Goal: Check status: Verify the current state of an ongoing process or item

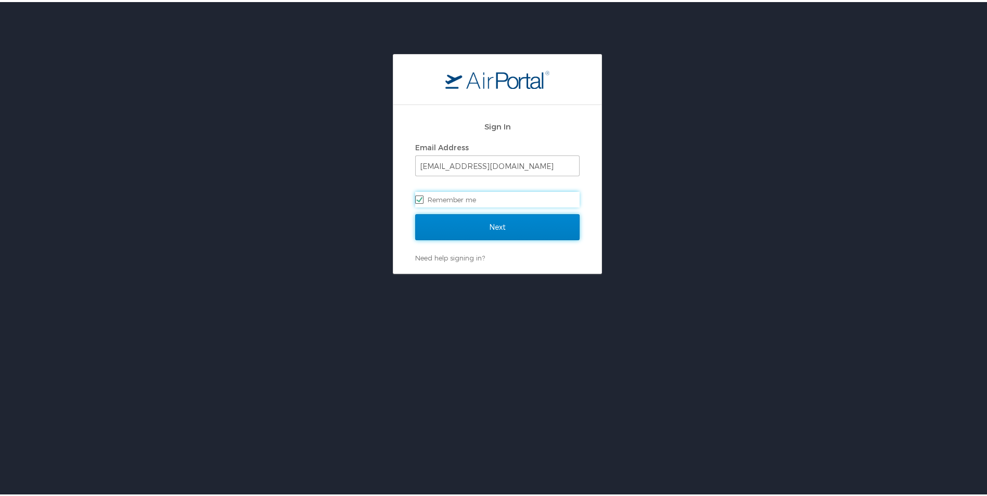
click at [515, 224] on input "Next" at bounding box center [497, 225] width 164 height 26
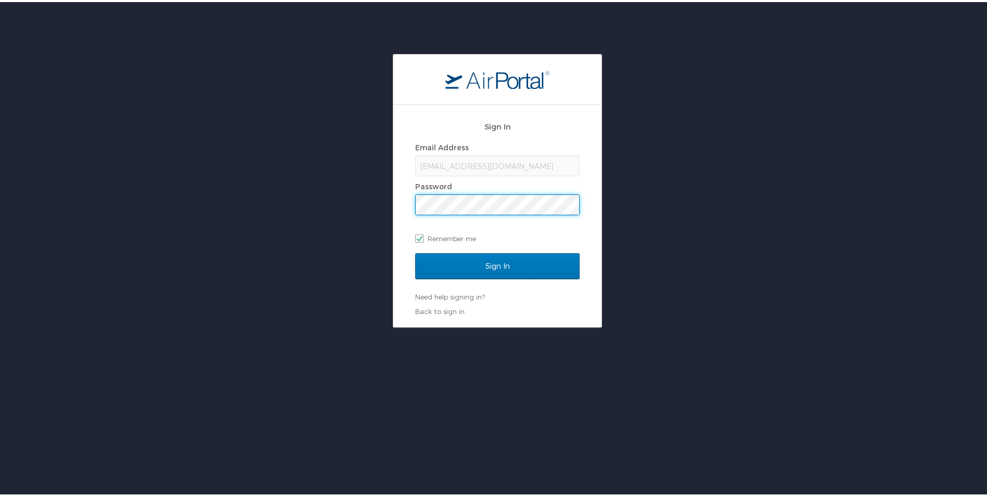
click at [415, 251] on input "Sign In" at bounding box center [497, 264] width 164 height 26
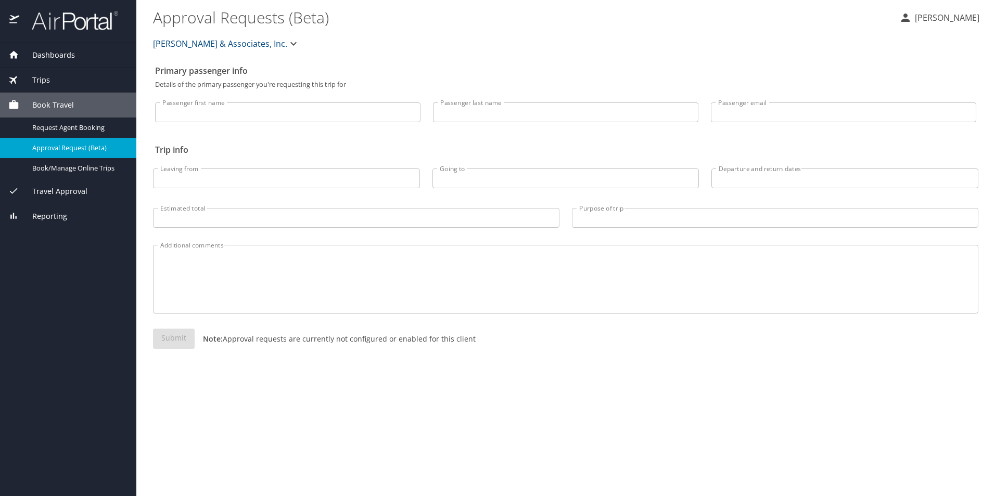
click at [37, 77] on span "Trips" at bounding box center [34, 79] width 31 height 11
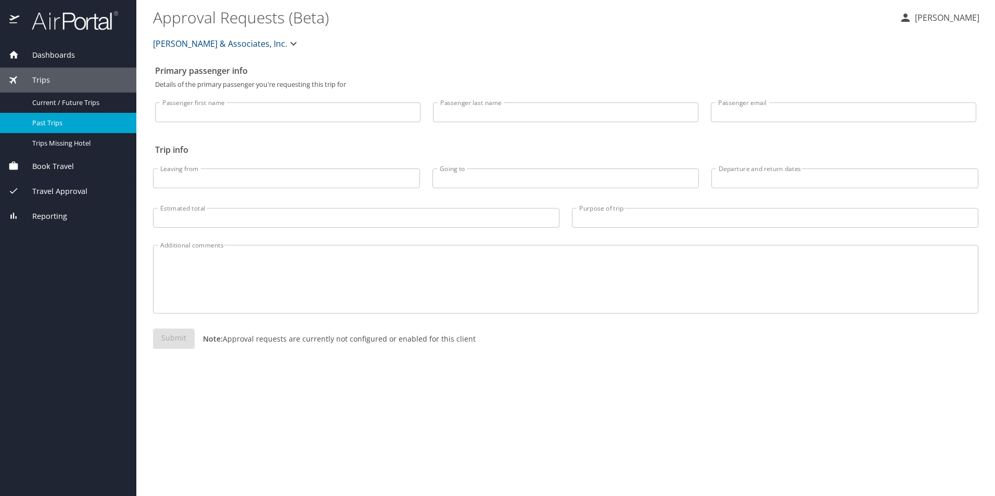
click at [72, 121] on span "Past Trips" at bounding box center [78, 123] width 92 height 10
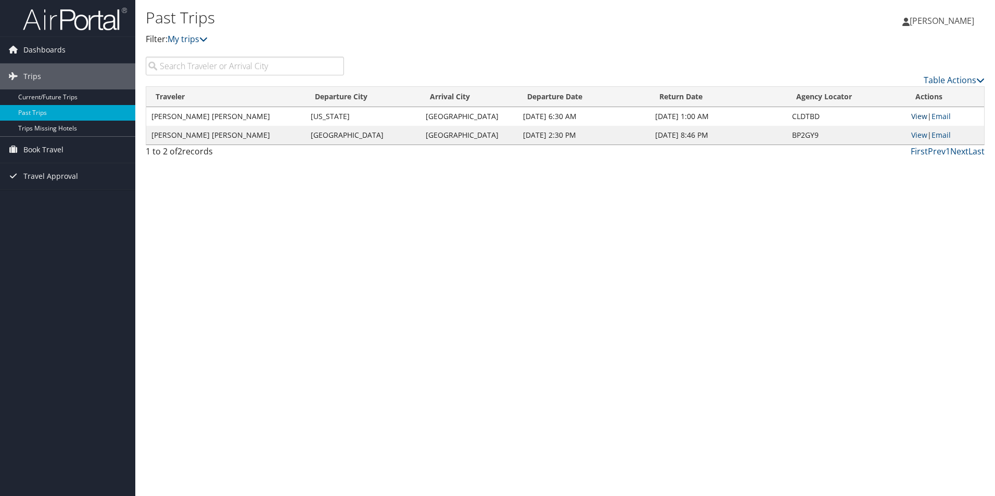
click at [922, 117] on link "View" at bounding box center [919, 116] width 16 height 10
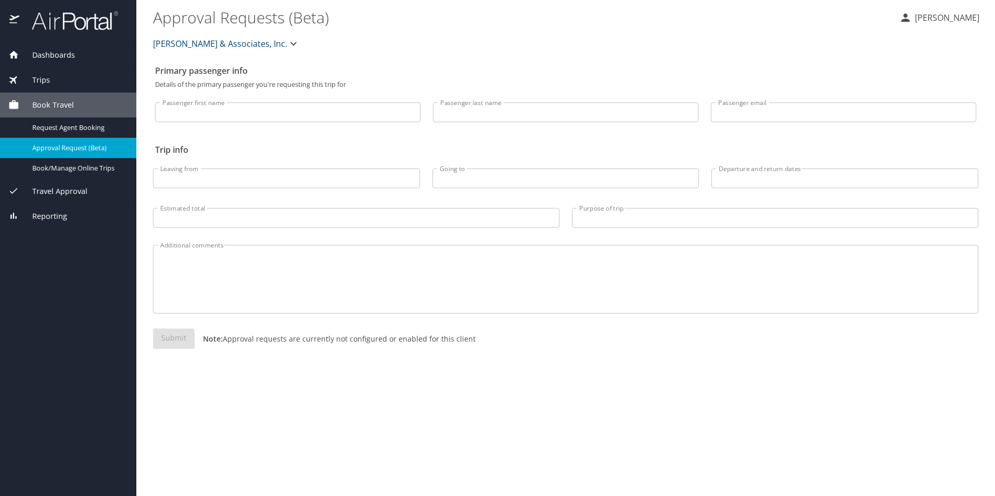
click at [47, 82] on span "Trips" at bounding box center [34, 79] width 31 height 11
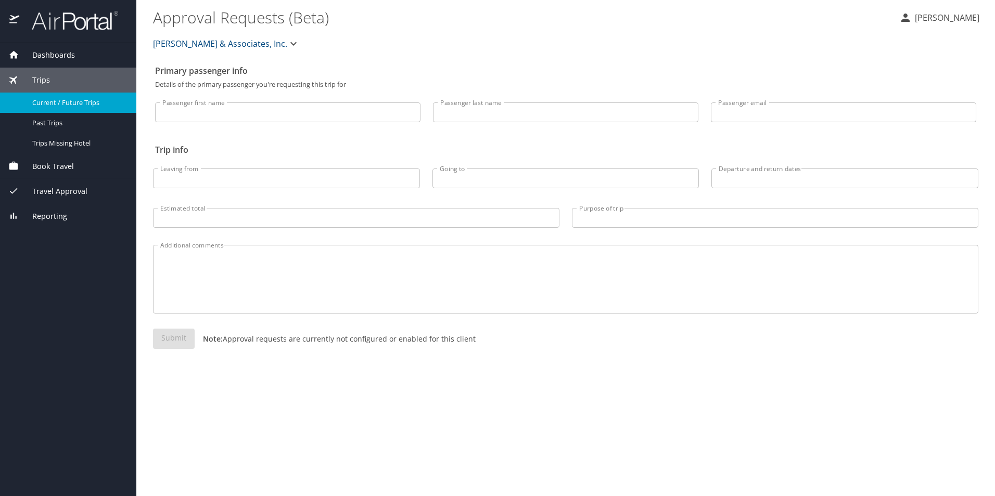
click at [68, 102] on span "Current / Future Trips" at bounding box center [78, 103] width 92 height 10
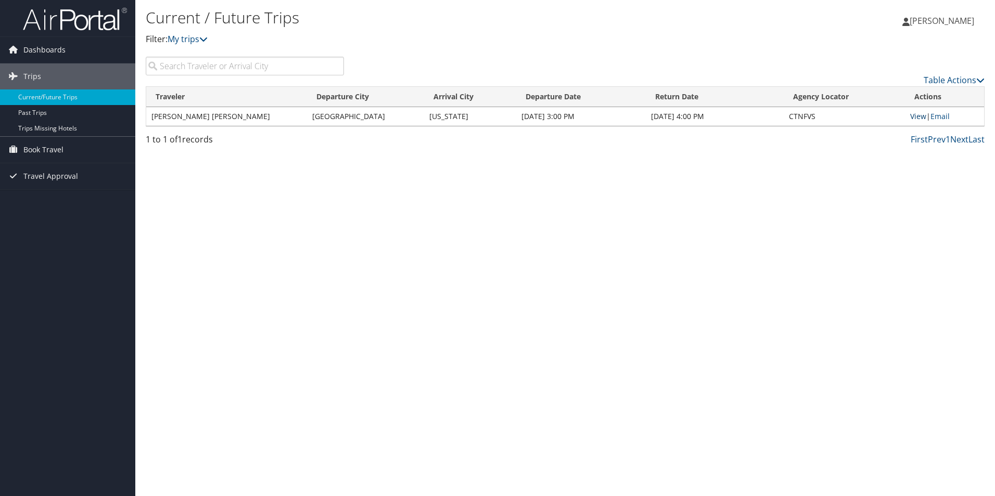
click at [918, 117] on link "View" at bounding box center [918, 116] width 16 height 10
click at [916, 114] on link "View" at bounding box center [918, 116] width 16 height 10
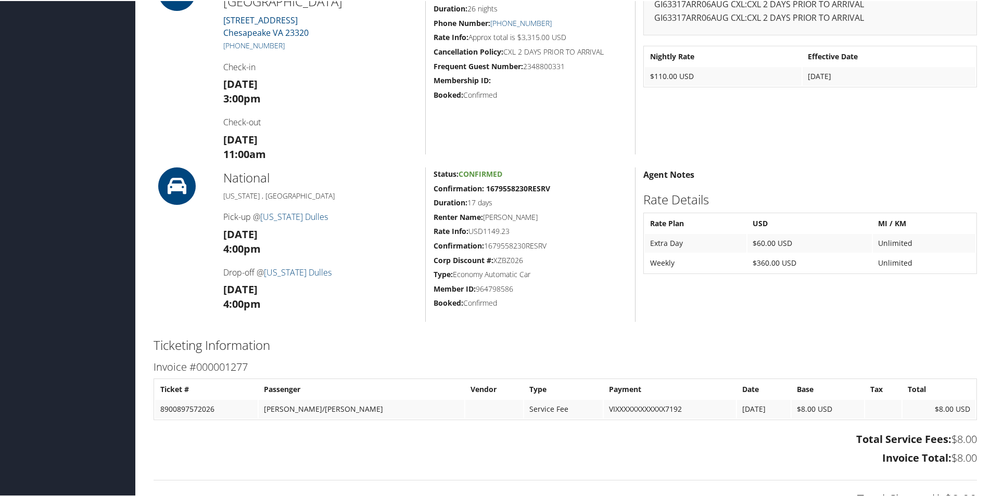
scroll to position [52, 0]
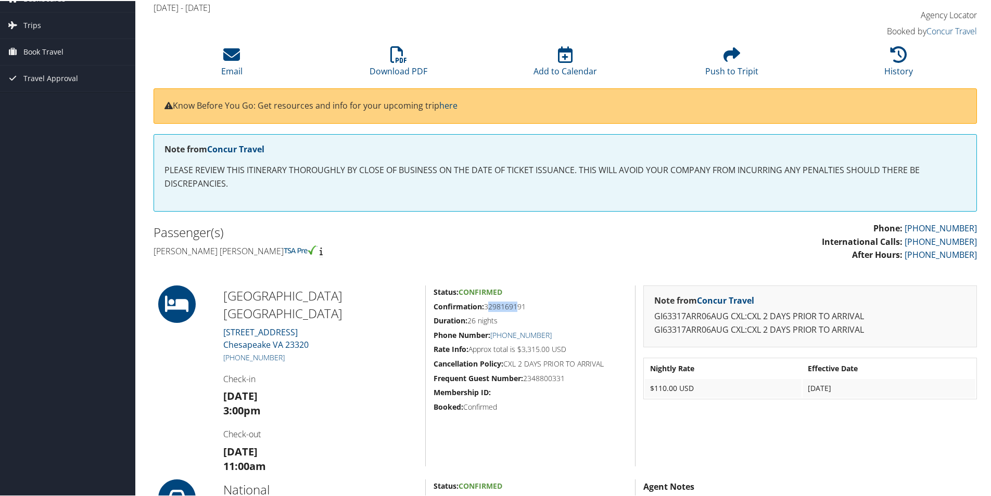
drag, startPoint x: 485, startPoint y: 306, endPoint x: 515, endPoint y: 308, distance: 30.2
click at [515, 308] on h5 "Confirmation: 3298169191" at bounding box center [530, 306] width 194 height 10
drag, startPoint x: 571, startPoint y: 375, endPoint x: 463, endPoint y: 363, distance: 108.9
click at [463, 363] on div "Status: Confirmed Confirmation: 3298169191 Duration: 26 nights Phone Number: [P…" at bounding box center [530, 375] width 210 height 181
drag, startPoint x: 463, startPoint y: 363, endPoint x: 592, endPoint y: 262, distance: 164.1
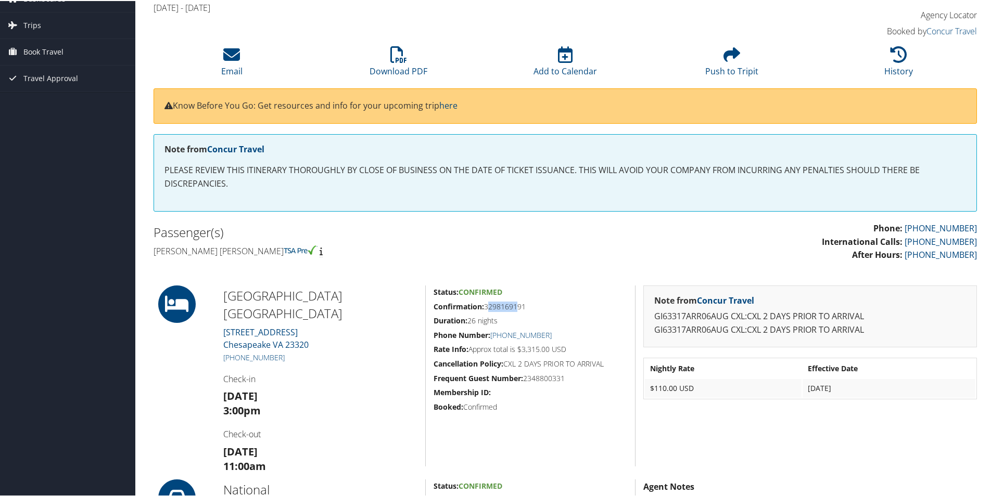
click at [597, 268] on div "Phone: [PHONE_NUMBER] International Calls: [PHONE_NUMBER] After Hours: [PHONE_N…" at bounding box center [774, 246] width 419 height 50
drag, startPoint x: 221, startPoint y: 381, endPoint x: 298, endPoint y: 381, distance: 76.5
click at [298, 381] on div "Hilton Garden Inn Chesapeake 1565 Crossways Boulevard Chesapeake VA 23320 +1 (7…" at bounding box center [320, 375] width 210 height 181
drag, startPoint x: 298, startPoint y: 381, endPoint x: 366, endPoint y: 404, distance: 71.9
click at [397, 392] on h3 "Wed 06 Aug 3:00pm" at bounding box center [320, 402] width 194 height 29
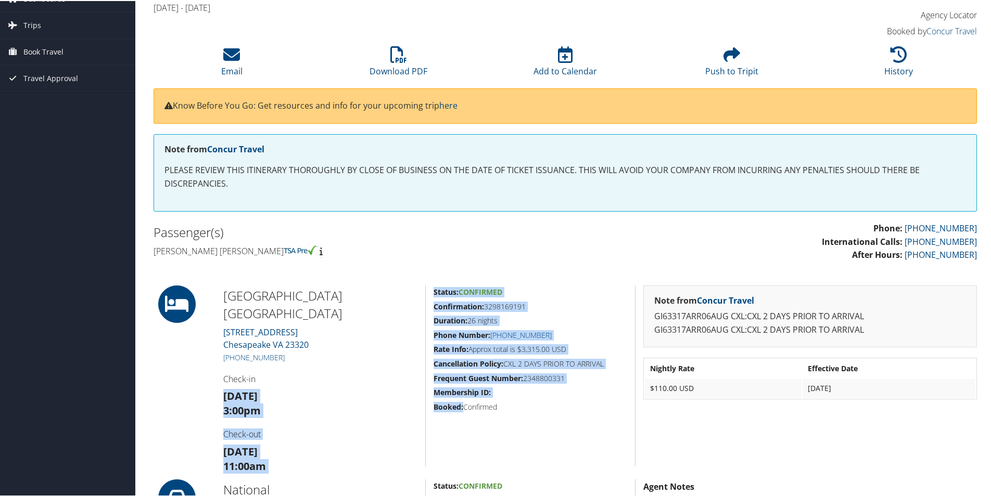
drag, startPoint x: 217, startPoint y: 377, endPoint x: 462, endPoint y: 406, distance: 246.7
click at [462, 406] on div "Hilton Garden Inn Chesapeake 1565 Crossways Boulevard Chesapeake VA 23320 +1 (7…" at bounding box center [565, 375] width 839 height 181
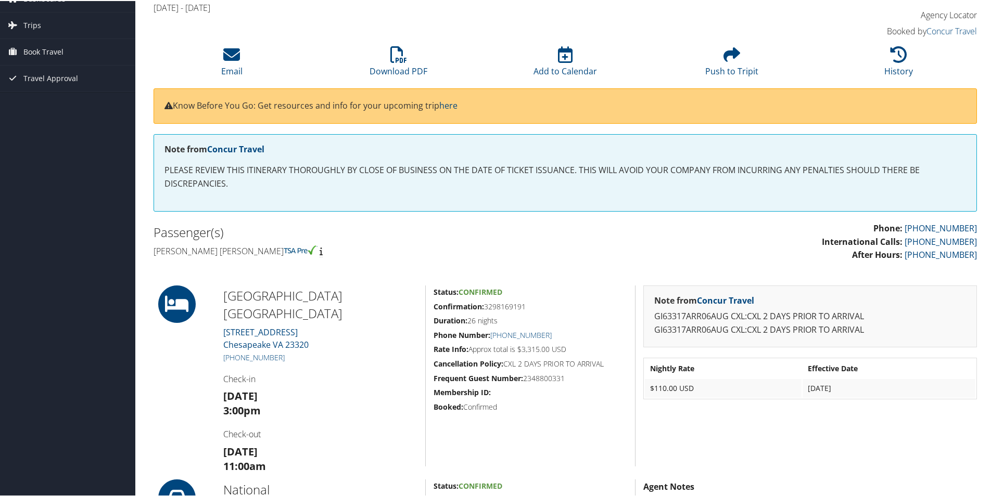
click at [866, 453] on div "Note from Concur Travel GI63317ARR06AUG CXL:CXL 2 DAYS PRIOR TO ARRIVAL GI63317…" at bounding box center [810, 375] width 350 height 181
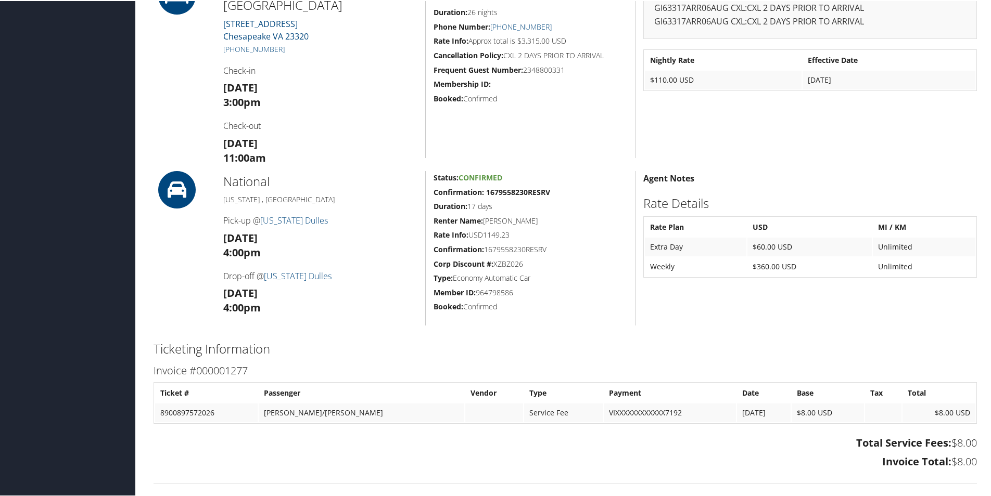
scroll to position [260, 0]
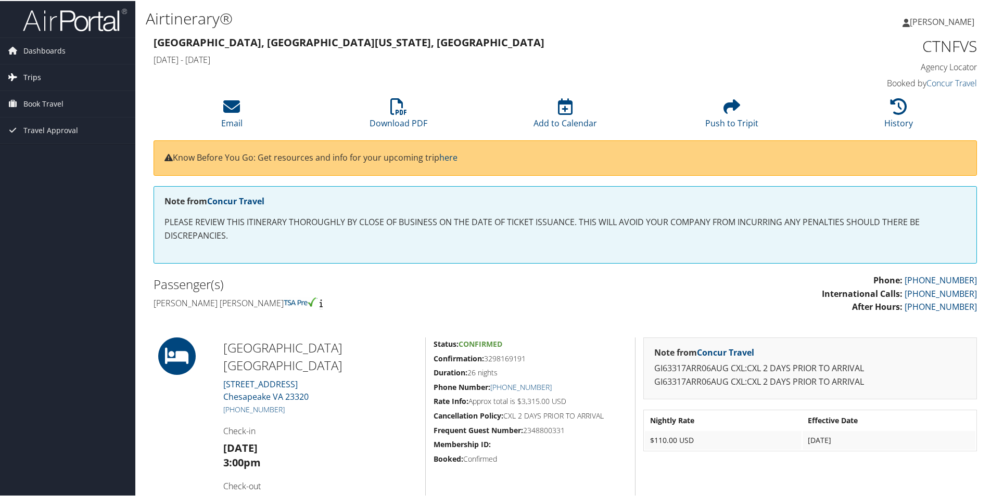
click at [30, 72] on span "Trips" at bounding box center [32, 76] width 18 height 26
click at [62, 94] on link "Current/Future Trips" at bounding box center [67, 97] width 135 height 16
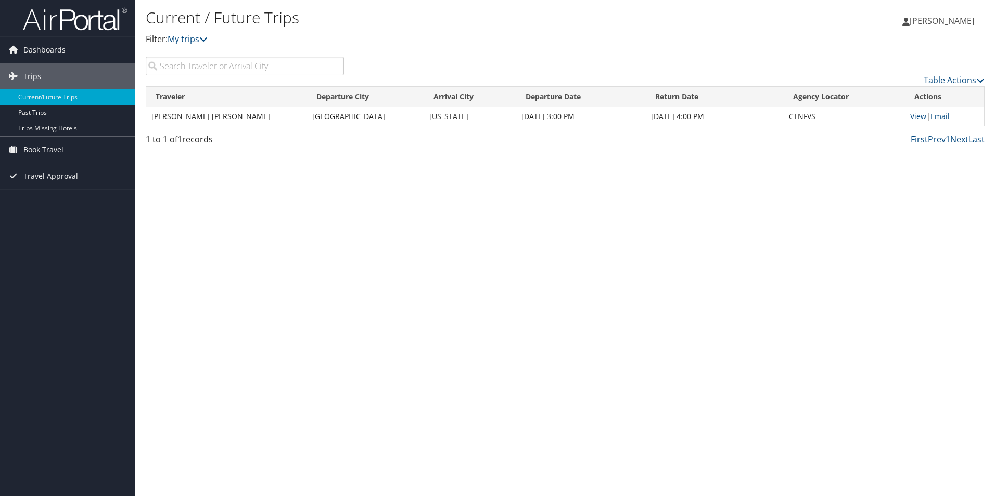
click at [219, 115] on td "[PERSON_NAME] [PERSON_NAME]" at bounding box center [226, 116] width 161 height 19
click at [196, 117] on td "[PERSON_NAME] [PERSON_NAME]" at bounding box center [226, 116] width 161 height 19
click at [324, 116] on td "[GEOGRAPHIC_DATA]" at bounding box center [365, 116] width 117 height 19
click at [446, 118] on td "[US_STATE]" at bounding box center [470, 116] width 92 height 19
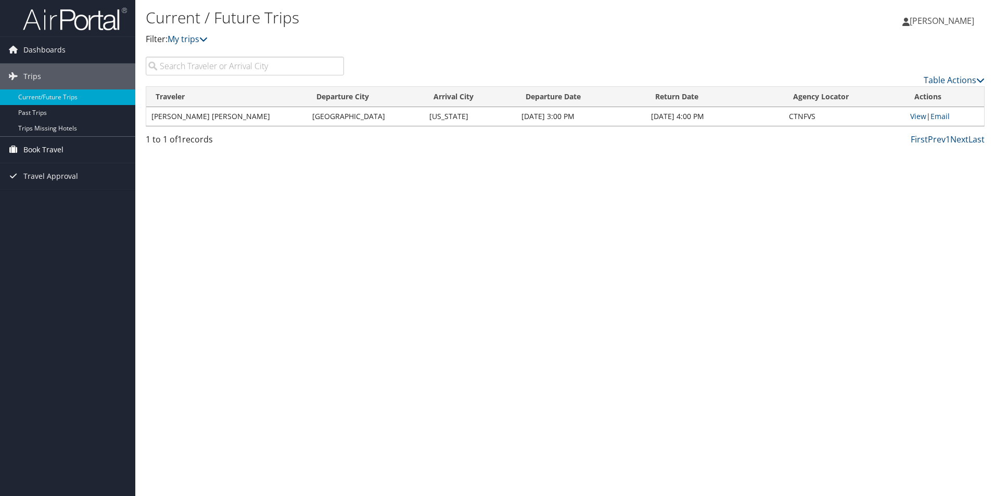
click at [21, 147] on link "Book Travel" at bounding box center [67, 150] width 135 height 26
click at [32, 48] on span "Dashboards" at bounding box center [44, 50] width 42 height 26
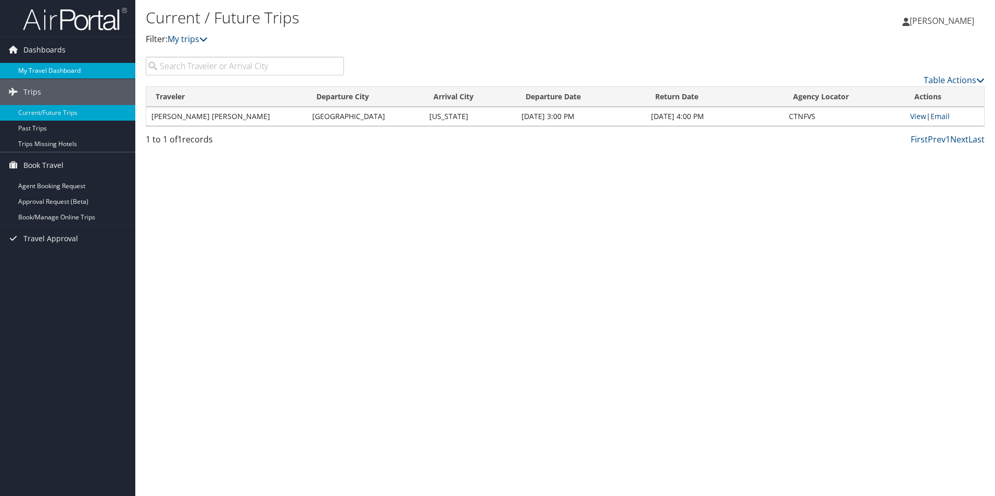
click at [60, 67] on link "My Travel Dashboard" at bounding box center [67, 71] width 135 height 16
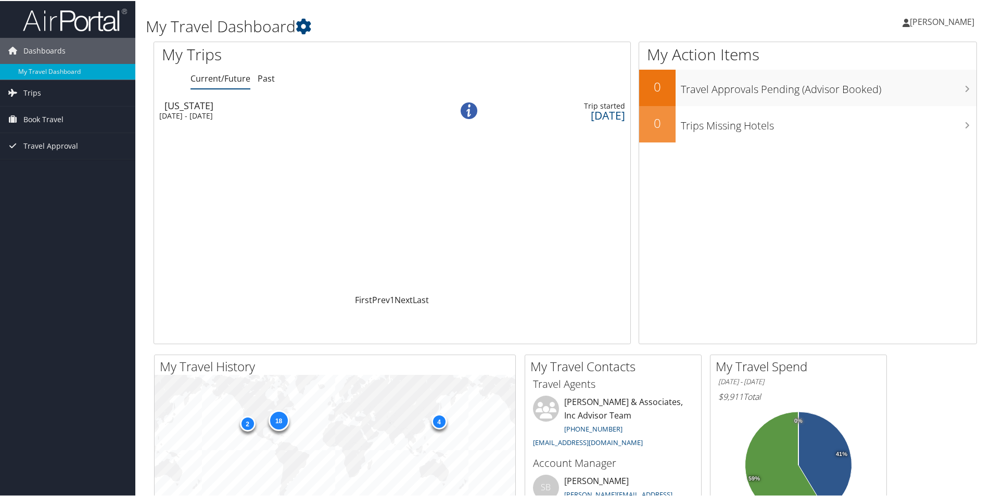
click at [212, 107] on div "[US_STATE]" at bounding box center [298, 104] width 268 height 9
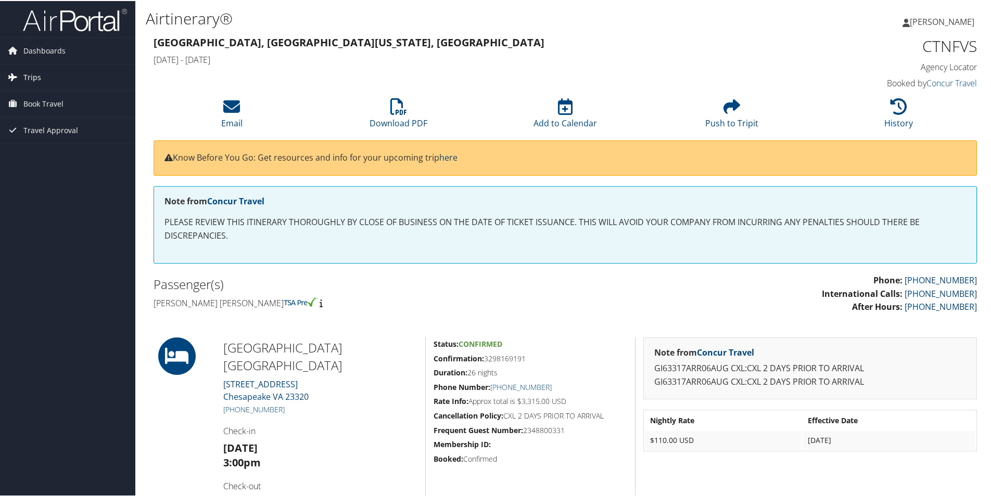
click at [38, 76] on span "Trips" at bounding box center [32, 76] width 18 height 26
click at [50, 144] on span "Book Travel" at bounding box center [43, 150] width 40 height 26
click at [50, 221] on span "Travel Approval" at bounding box center [50, 223] width 55 height 26
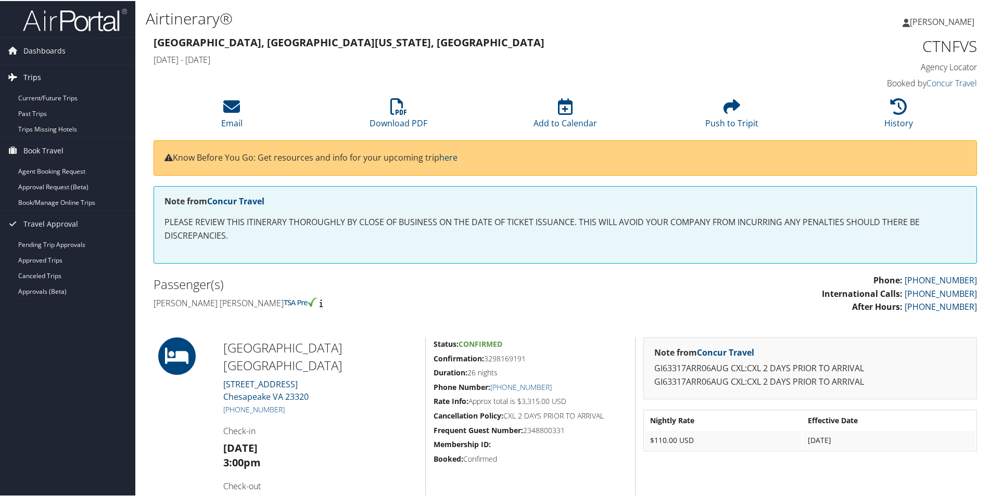
click at [31, 78] on span "Trips" at bounding box center [32, 76] width 18 height 26
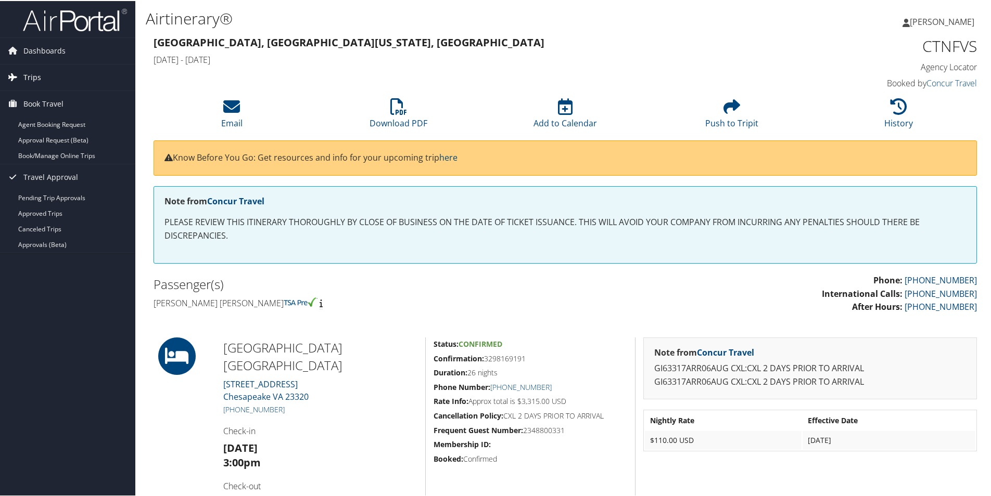
click at [33, 70] on span "Trips" at bounding box center [32, 76] width 18 height 26
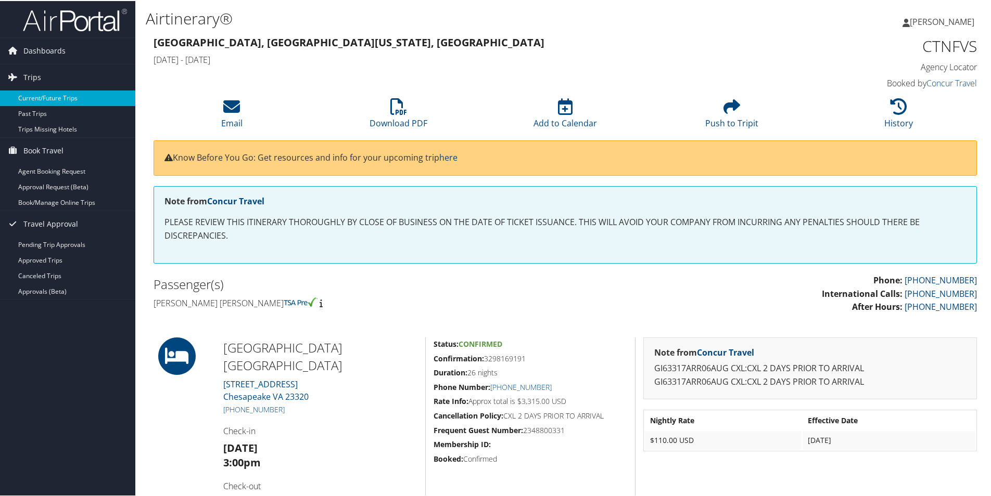
click at [33, 96] on link "Current/Future Trips" at bounding box center [67, 97] width 135 height 16
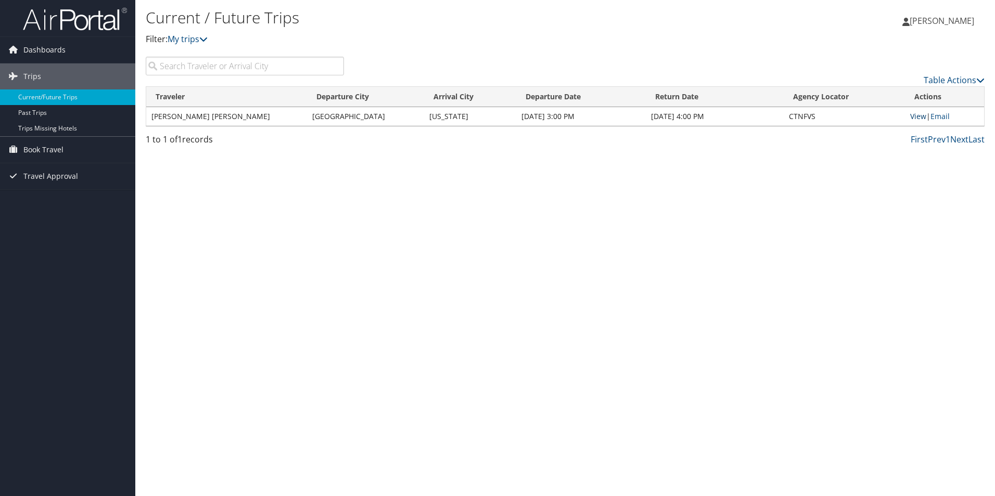
click at [916, 114] on link "View" at bounding box center [918, 116] width 16 height 10
